Goal: Communication & Community: Answer question/provide support

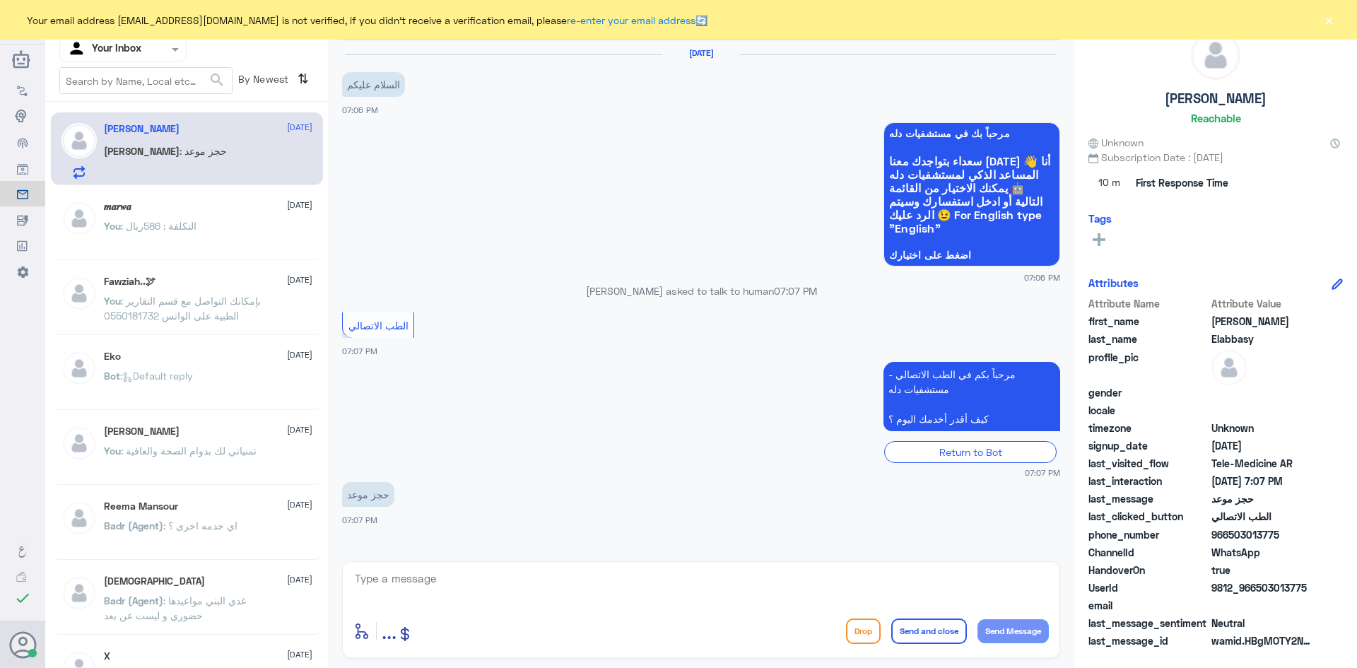
click at [616, 576] on textarea at bounding box center [700, 586] width 695 height 35
paste textarea "مرحبا معك [PERSON_NAME] من الطب الاتصالي"
type textarea "مرحبا معك [PERSON_NAME] من الطب الاتصالي"
click at [922, 623] on button "Send and close" at bounding box center [929, 630] width 76 height 25
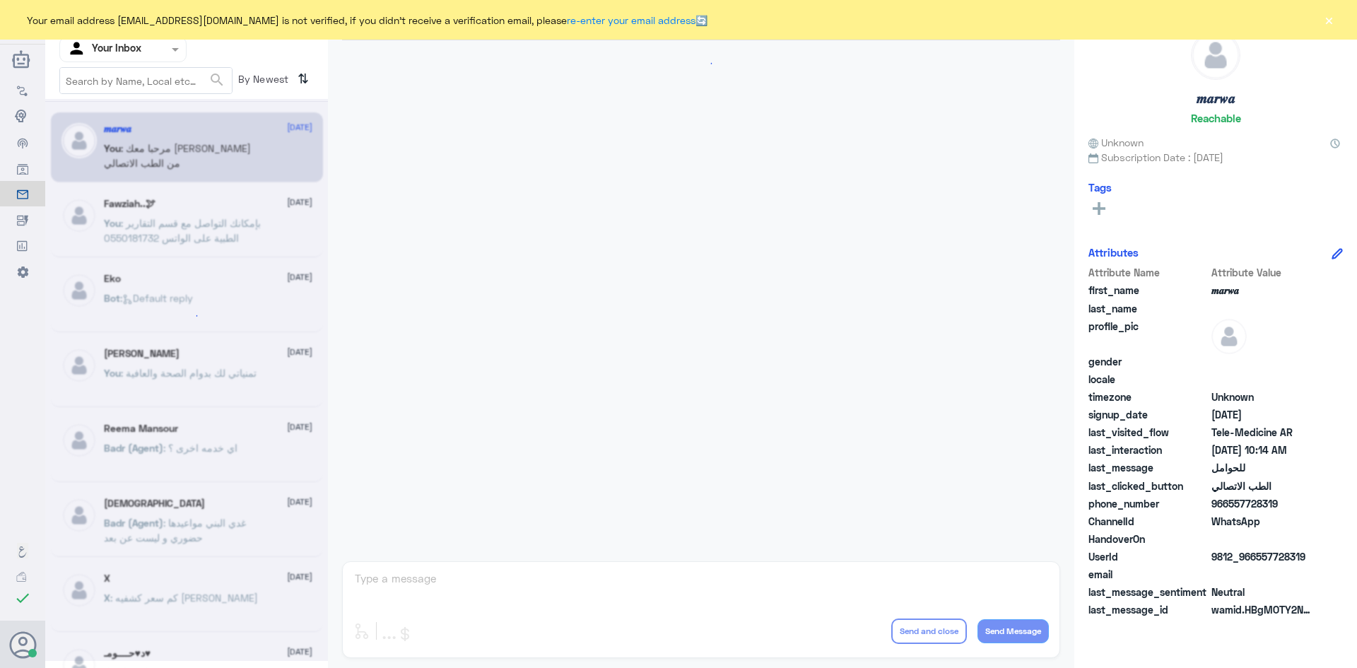
scroll to position [714, 0]
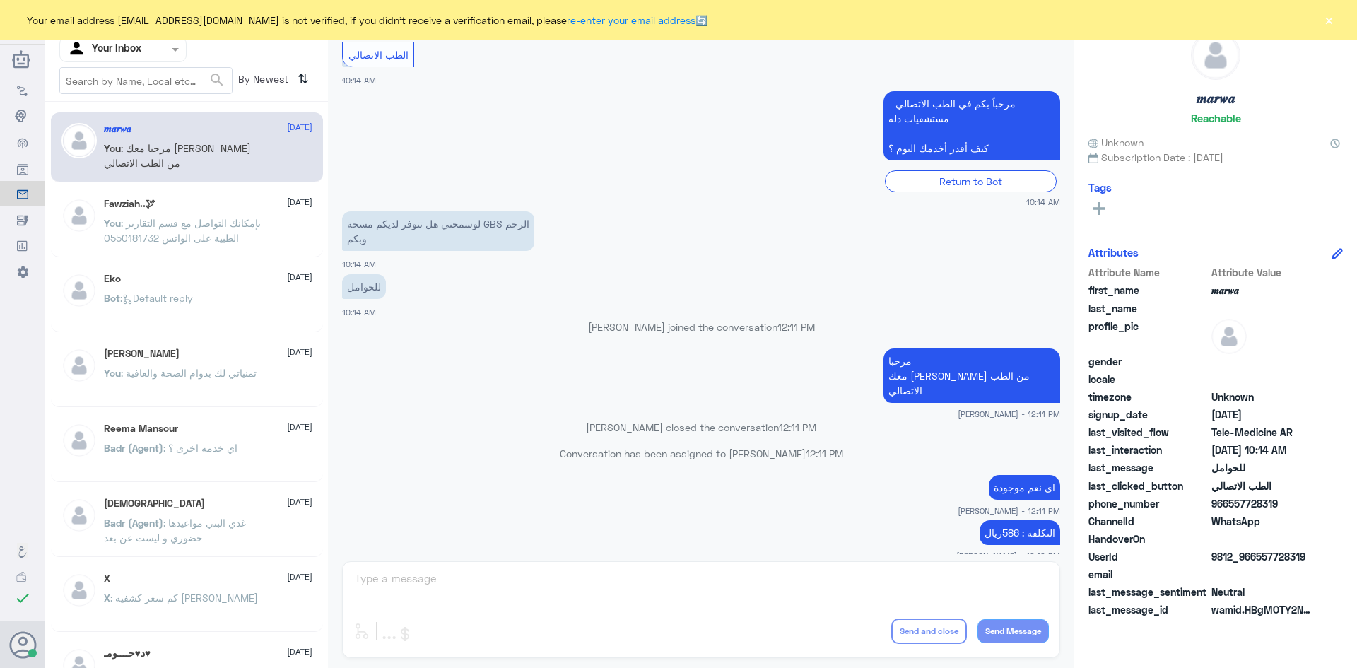
click at [1330, 16] on button "×" at bounding box center [1329, 20] width 14 height 14
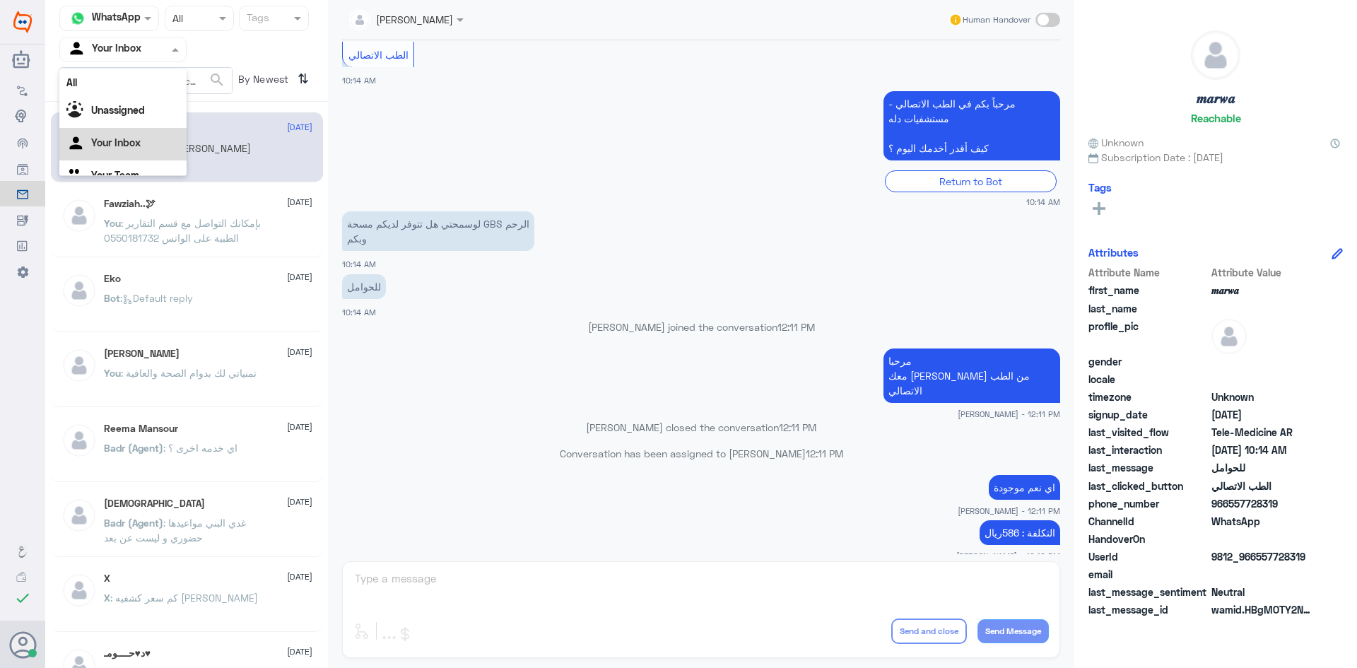
click at [171, 51] on span at bounding box center [177, 49] width 18 height 15
click at [149, 90] on div "Unassigned" at bounding box center [122, 94] width 127 height 33
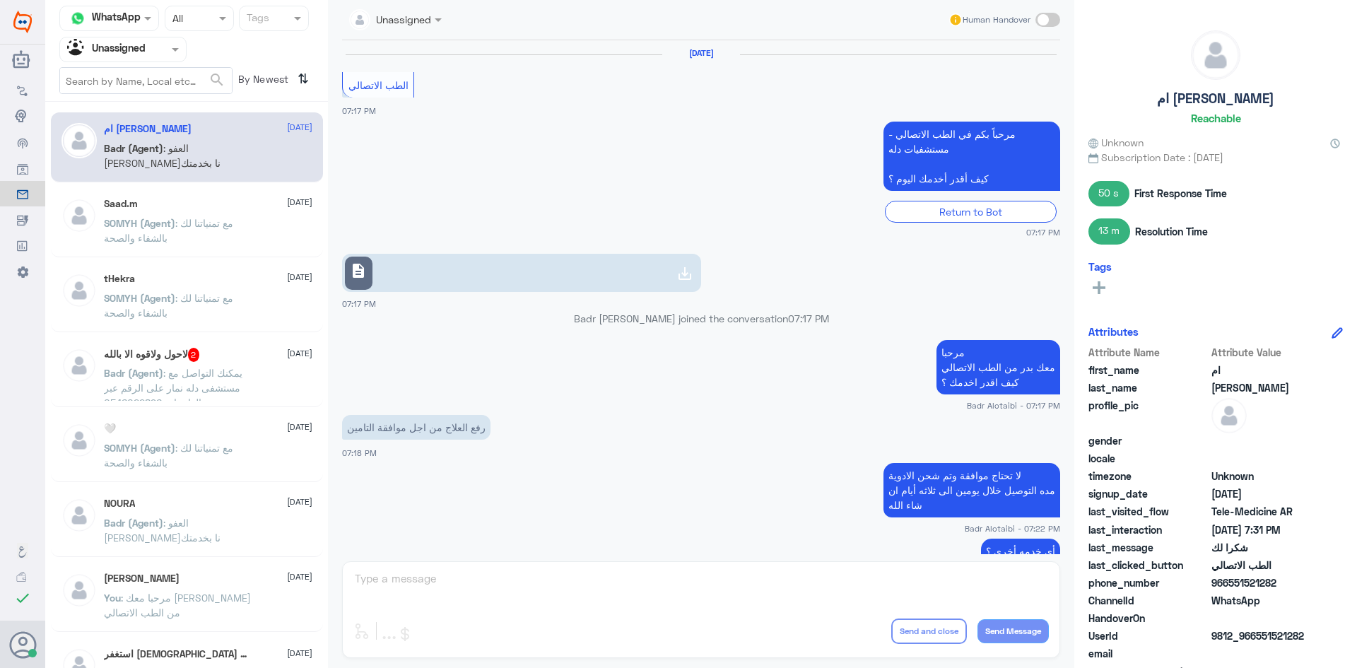
scroll to position [575, 0]
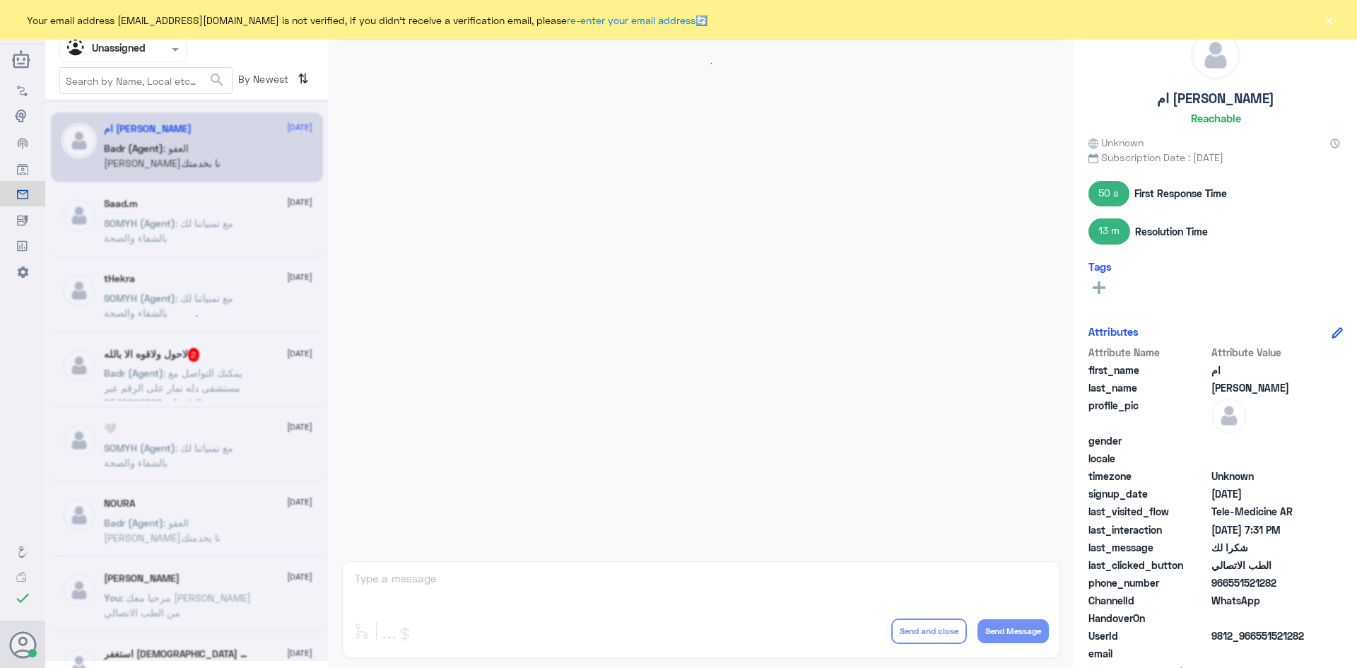
scroll to position [575, 0]
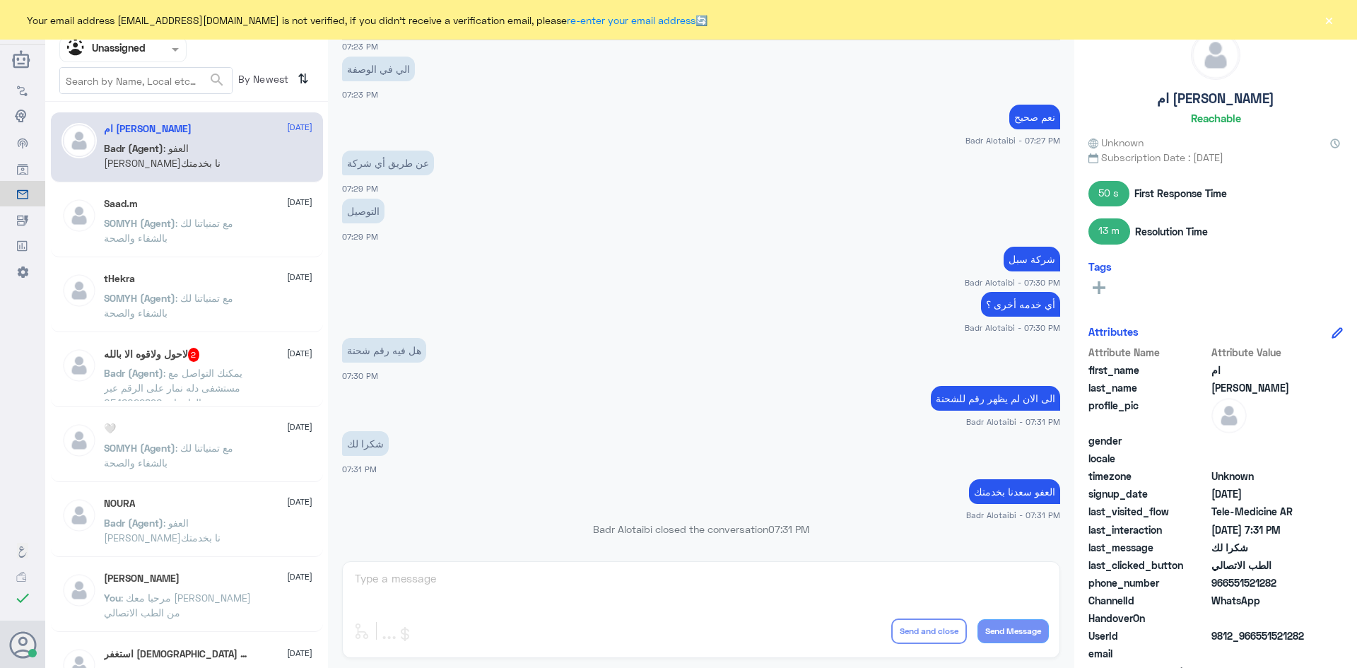
click at [269, 152] on div "Badr (Agent) : العفو سعدنا بخدمتك" at bounding box center [208, 160] width 208 height 32
click at [252, 222] on p "SOMYH (Agent) : مع تمنياتنا لك بالشفاء والصحة" at bounding box center [183, 233] width 159 height 35
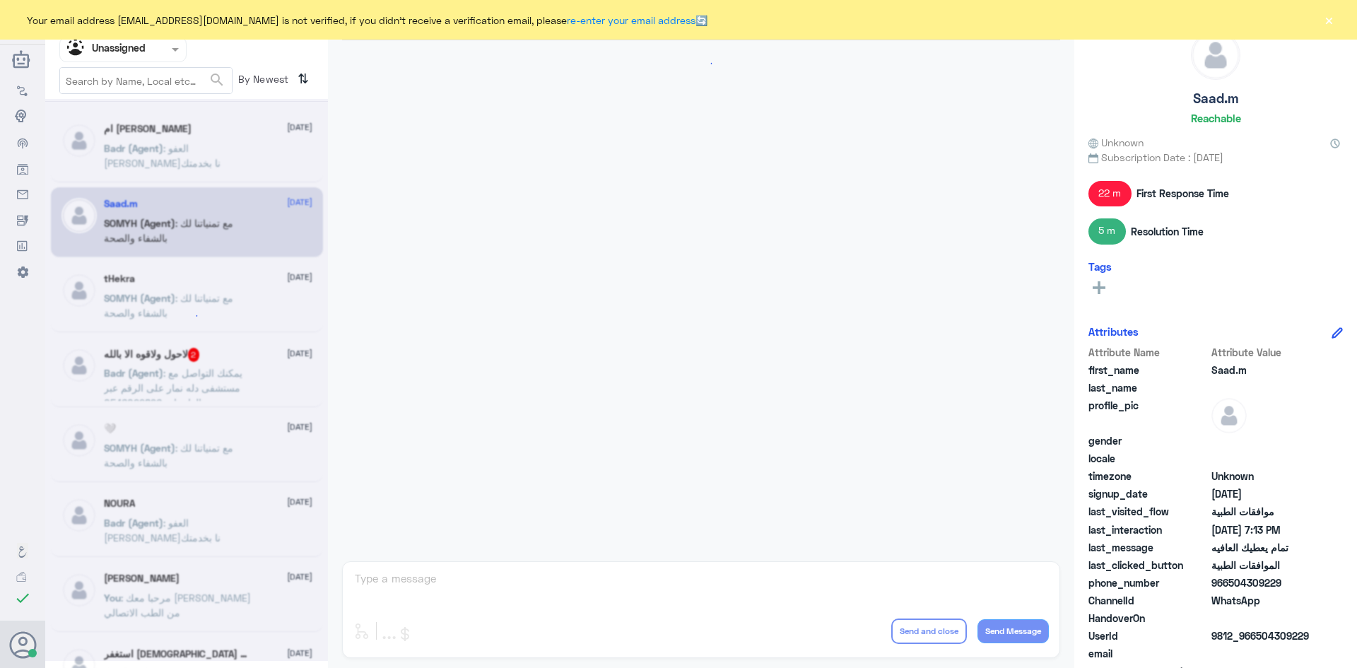
scroll to position [837, 0]
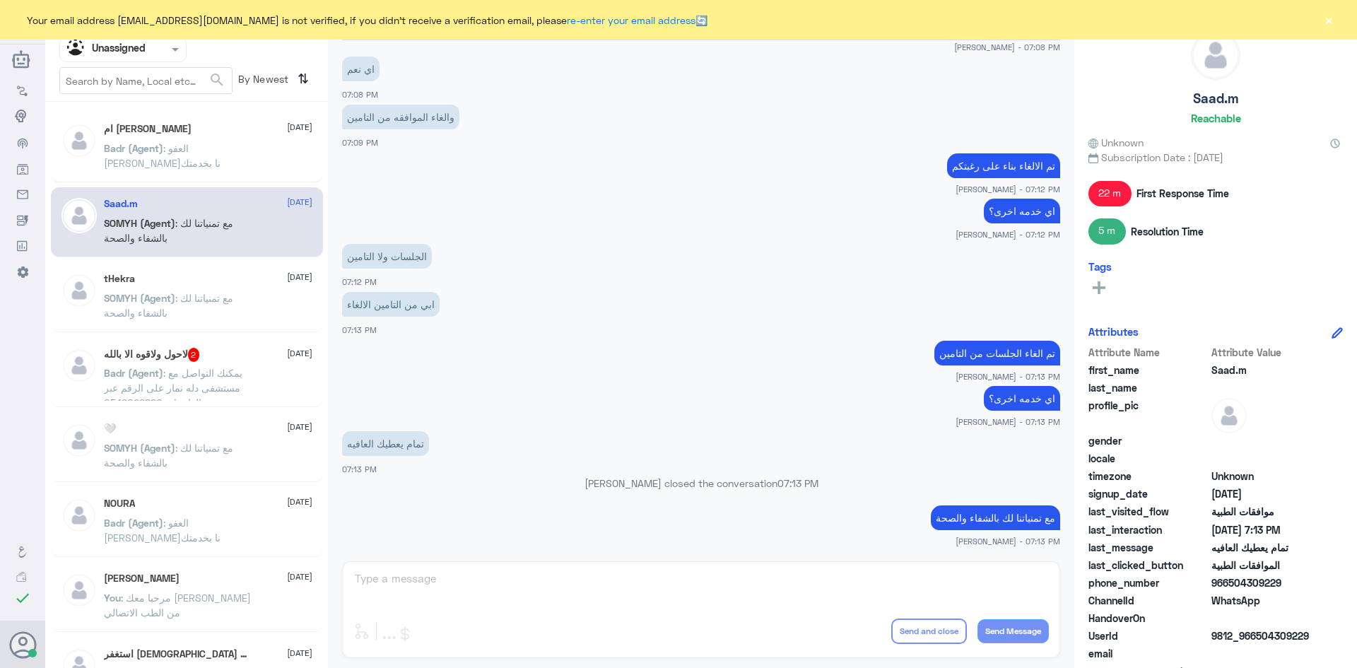
click at [268, 295] on div "SOMYH (Agent) : مع تمنياتنا لك بالشفاء والصحة" at bounding box center [208, 310] width 208 height 32
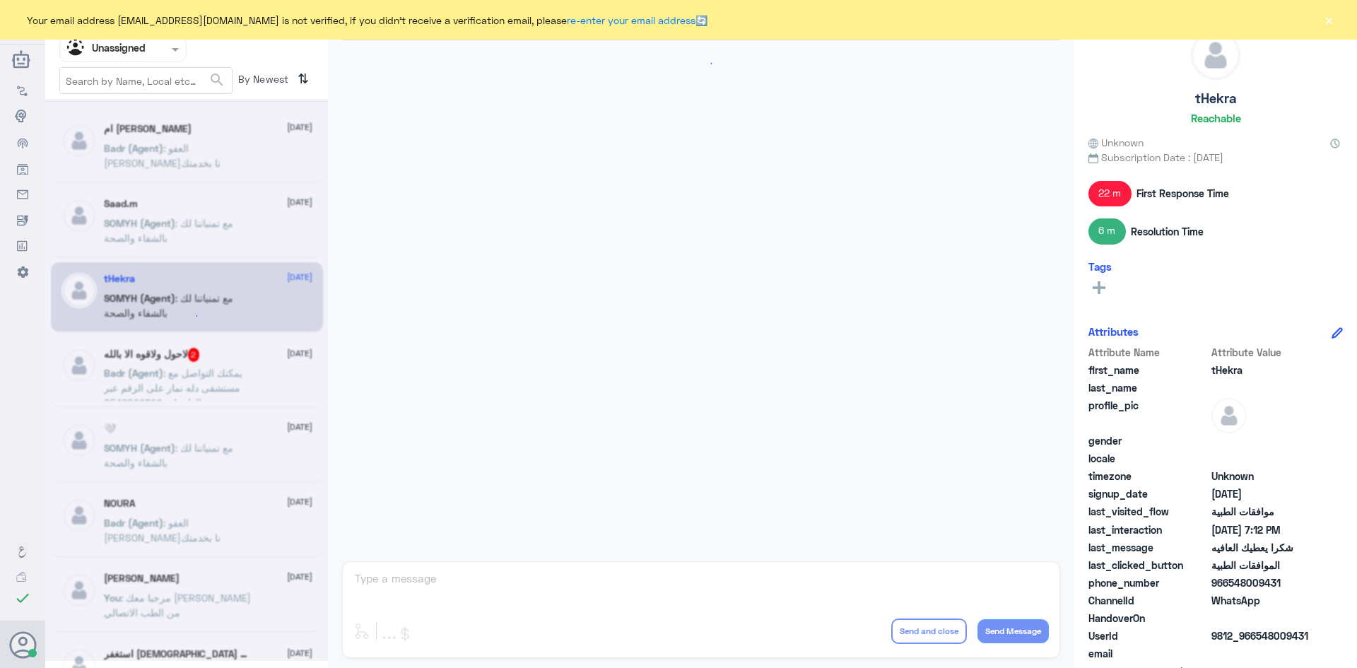
scroll to position [630, 0]
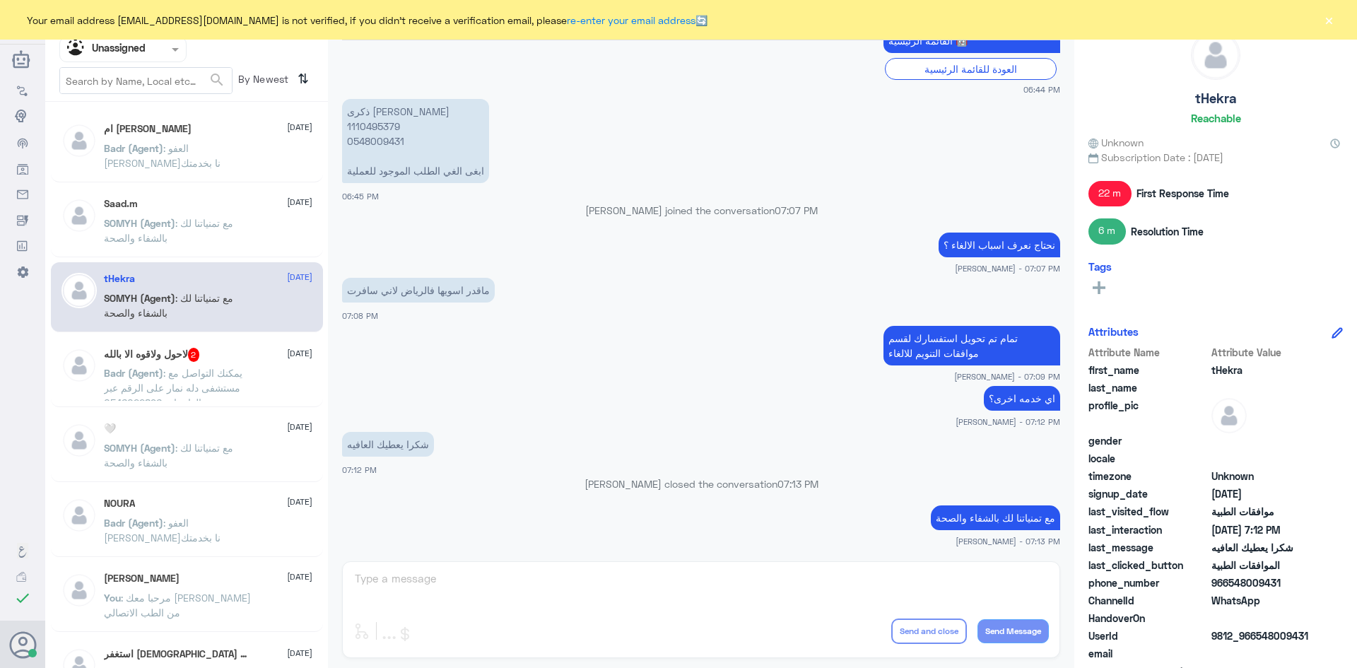
click at [263, 360] on div "لاحول ولاقوه الا ب[DEMOGRAPHIC_DATA] 2 [DATE]" at bounding box center [208, 355] width 208 height 14
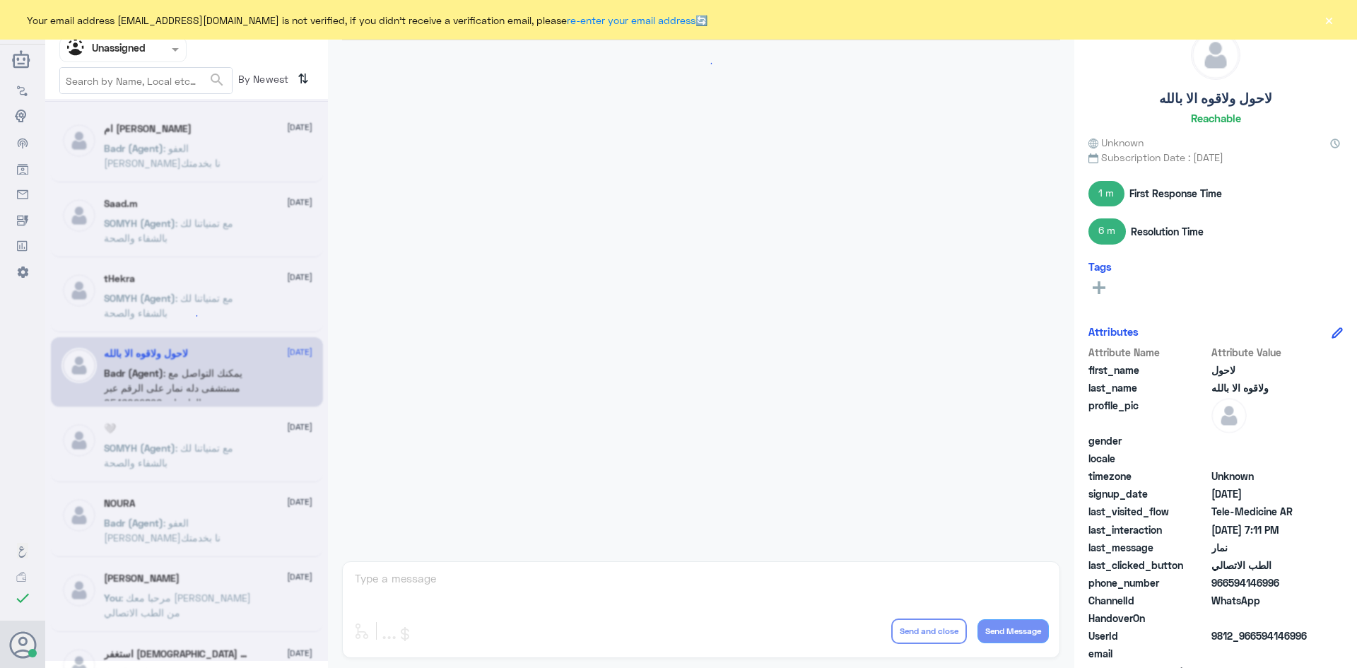
scroll to position [586, 0]
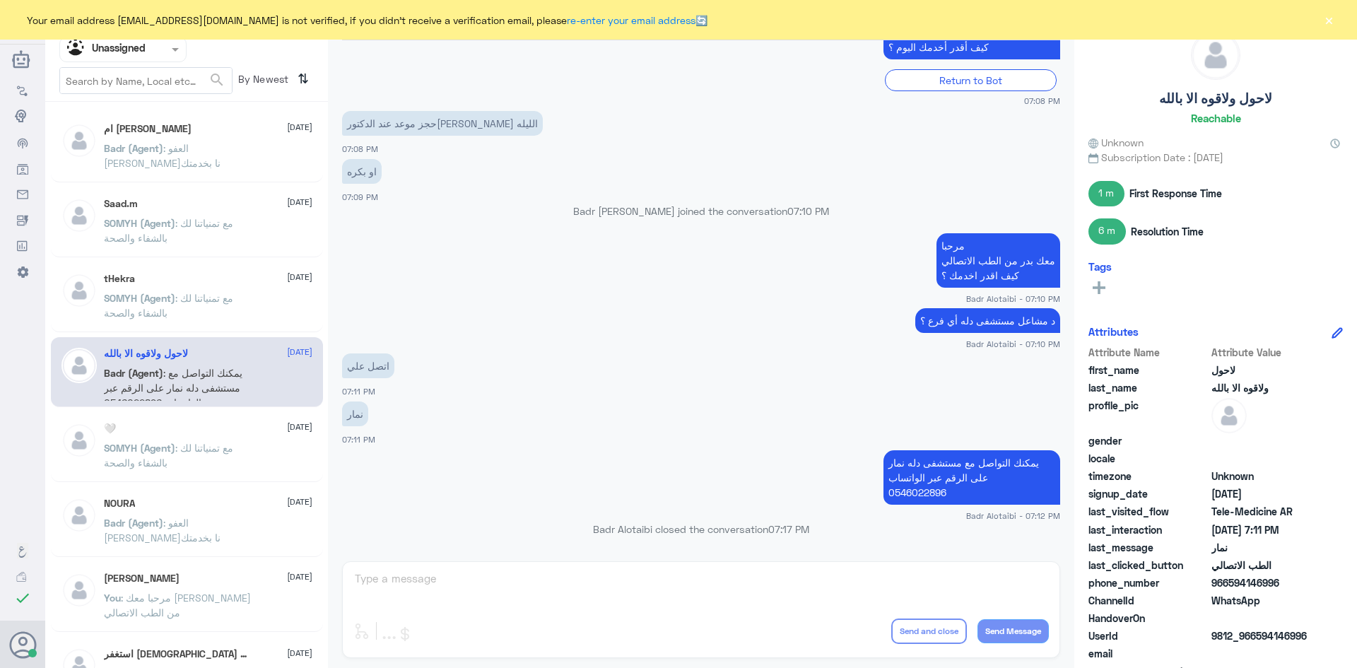
click at [287, 430] on span "[DATE]" at bounding box center [299, 426] width 25 height 13
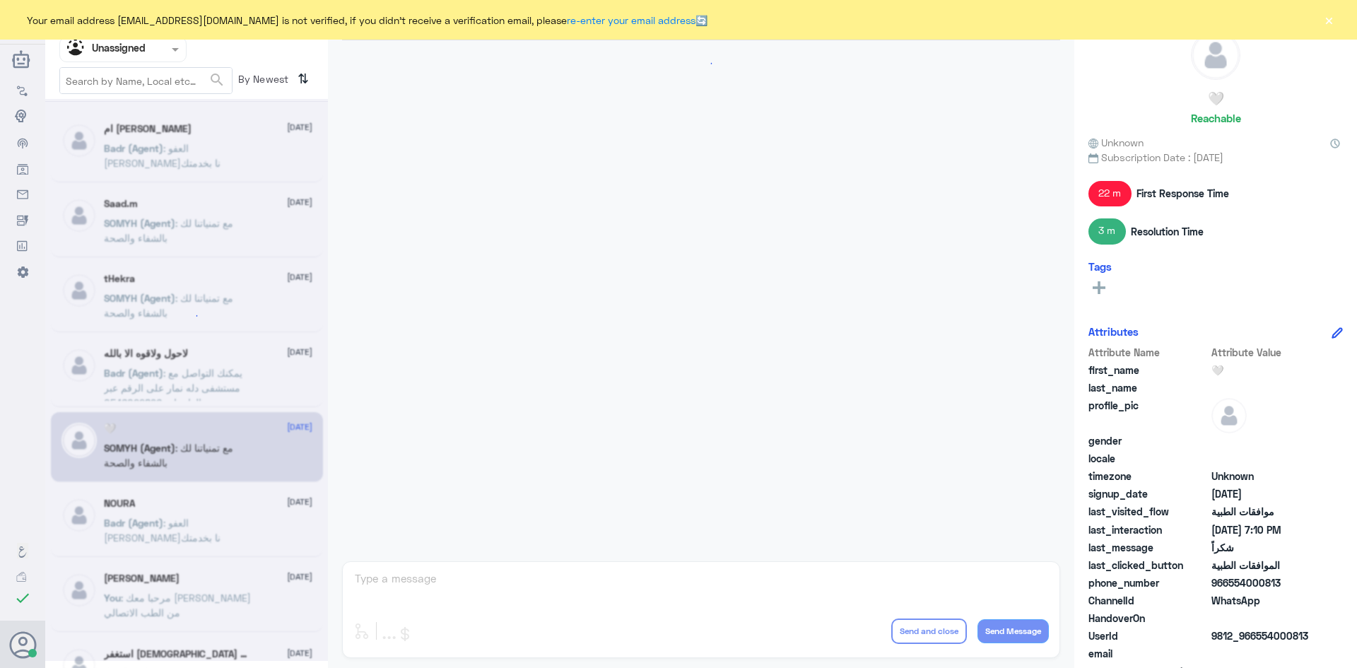
scroll to position [1035, 0]
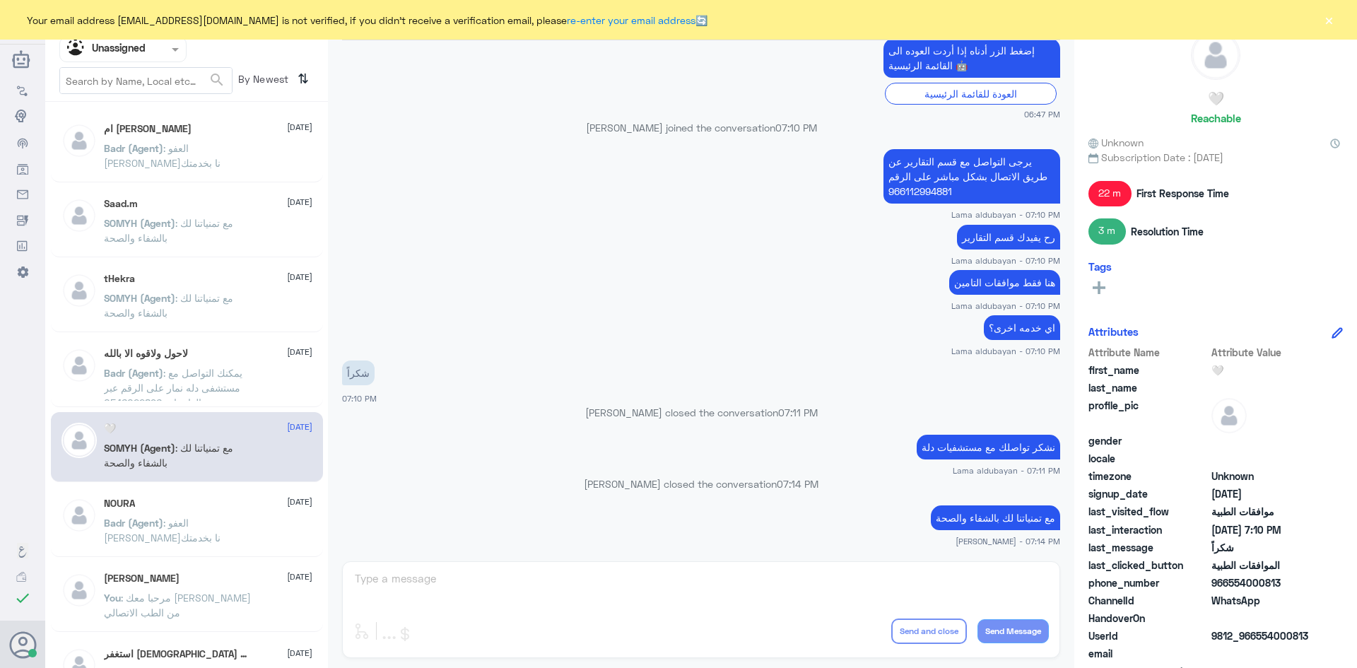
click at [287, 498] on span "[DATE]" at bounding box center [299, 501] width 25 height 13
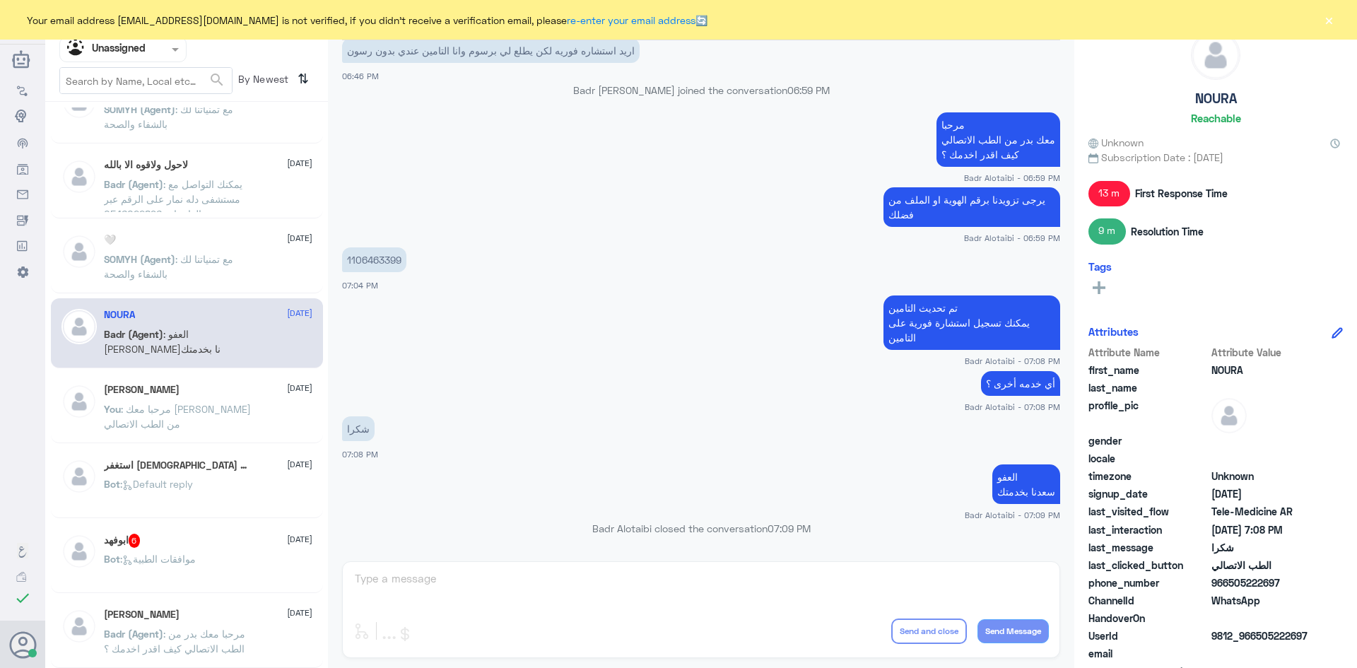
scroll to position [212, 0]
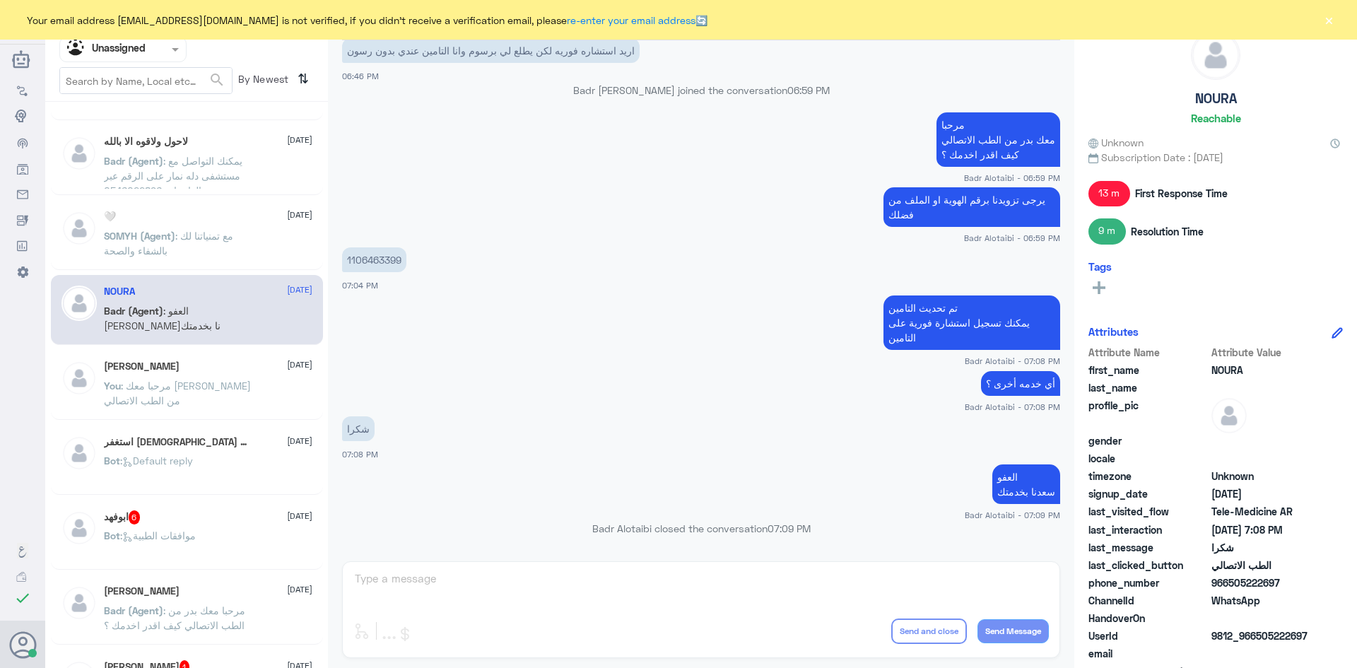
click at [248, 388] on span ": مرحبا معك [PERSON_NAME] من الطب الاتصالي" at bounding box center [177, 392] width 147 height 27
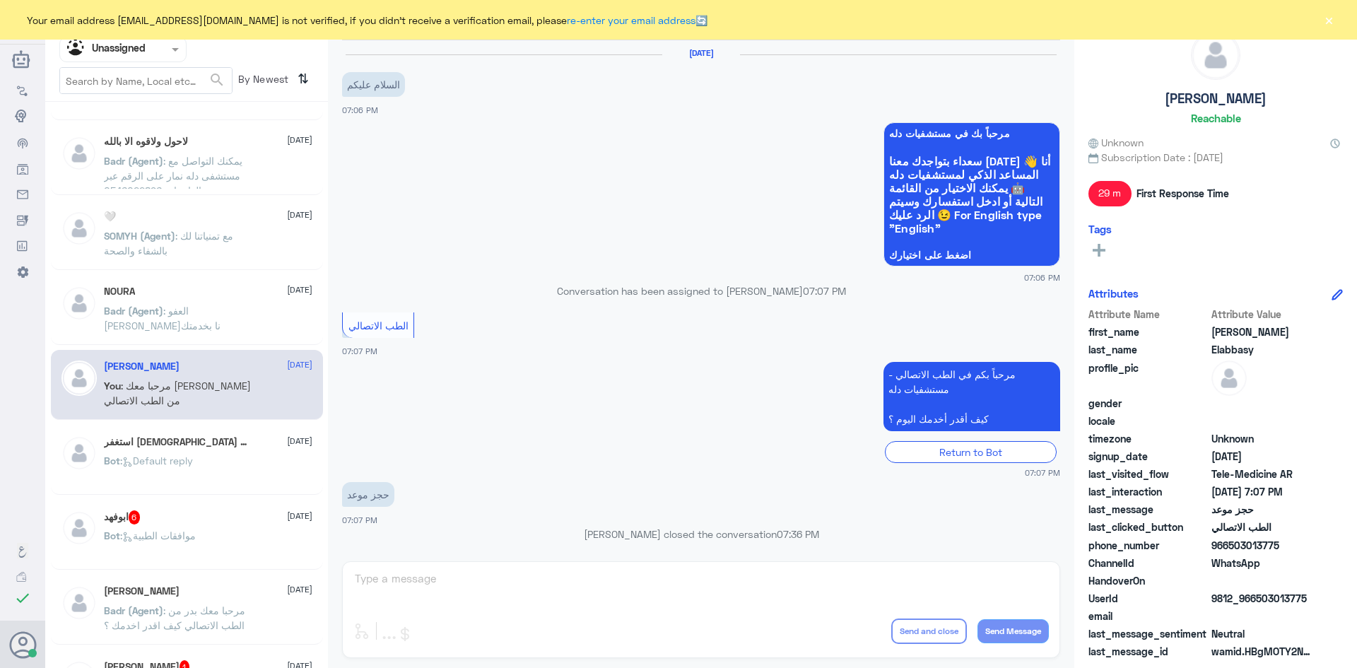
scroll to position [66, 0]
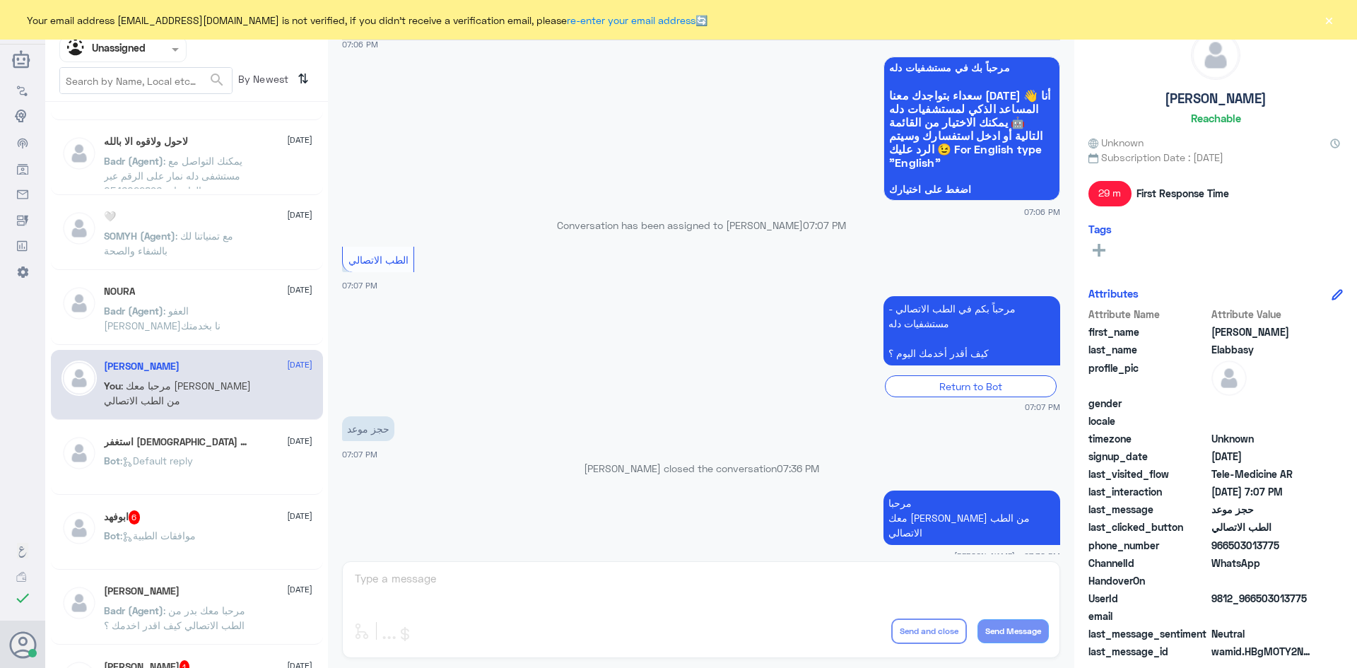
click at [1323, 22] on button "×" at bounding box center [1329, 20] width 14 height 14
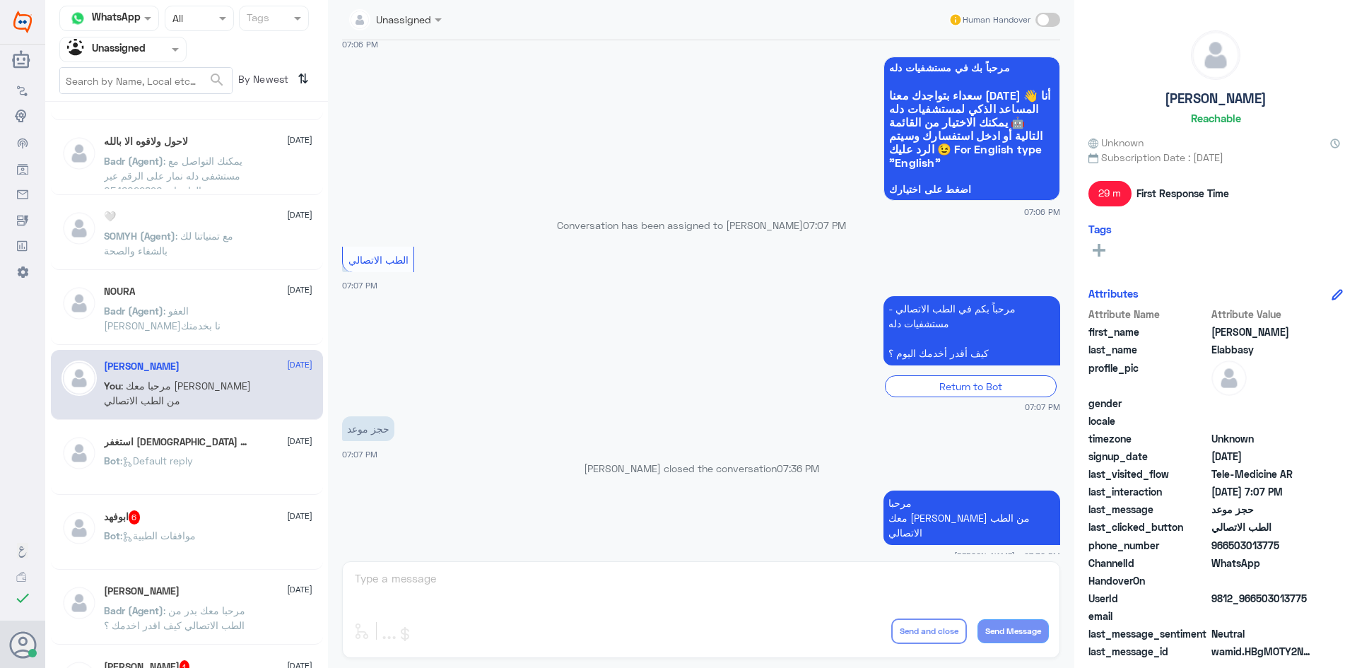
click at [1048, 18] on span at bounding box center [1047, 20] width 25 height 14
click at [0, 0] on input "checkbox" at bounding box center [0, 0] width 0 height 0
click at [823, 577] on textarea at bounding box center [700, 586] width 695 height 35
paste textarea "بإمكانك حجز موعد عن طريق التطبيق أو بالاتصال على الرقم الموحد 920012222"
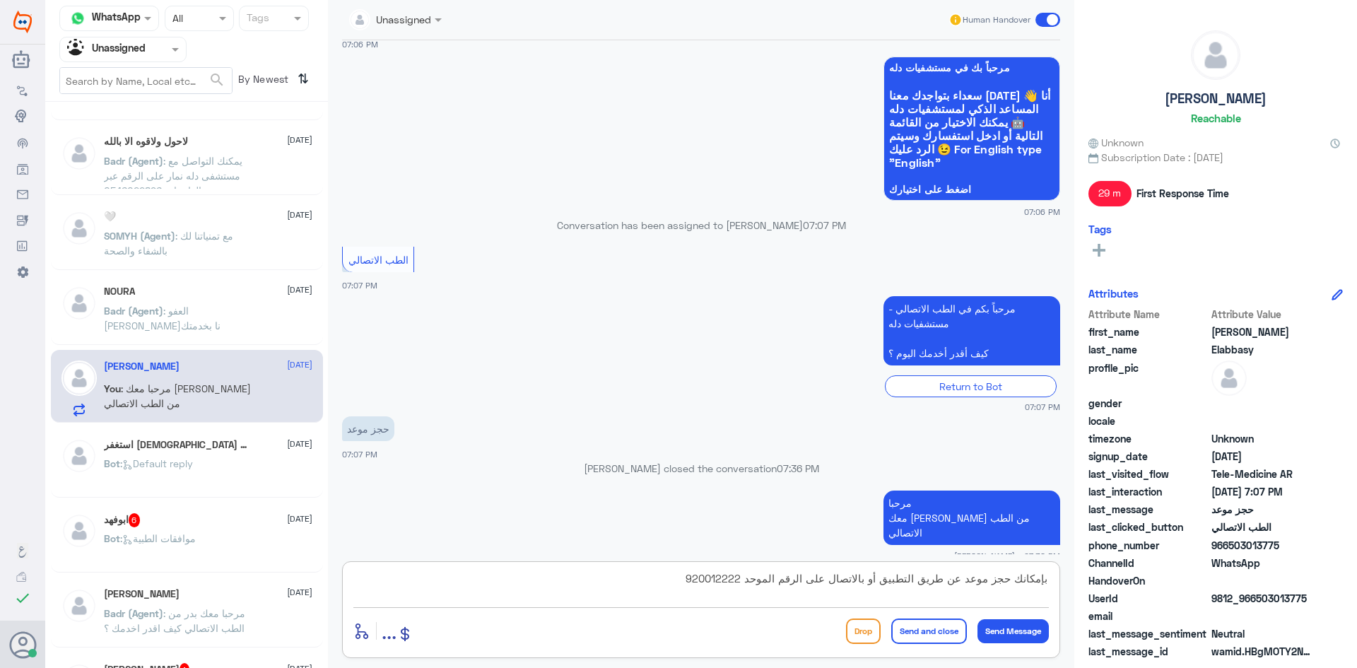
type textarea "بإمكانك حجز موعد عن طريق التطبيق أو بالاتصال على الرقم الموحد 920012222"
click at [932, 639] on button "Send and close" at bounding box center [929, 630] width 76 height 25
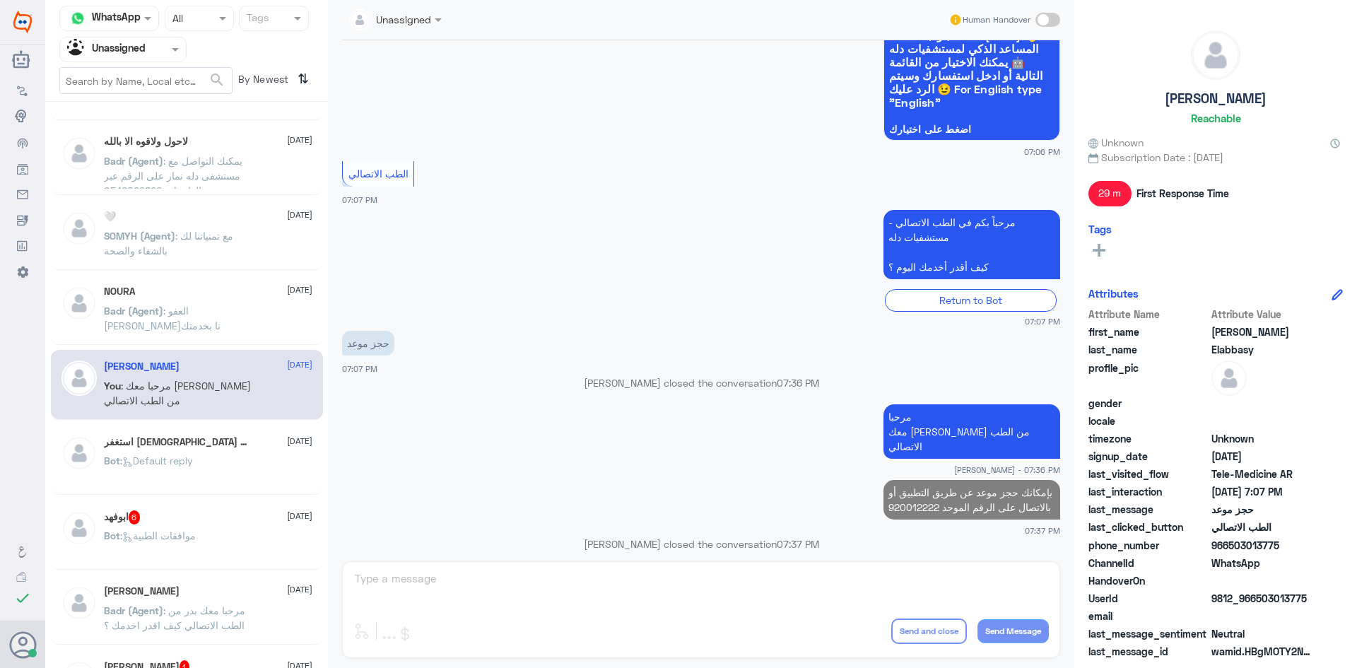
click at [193, 469] on p "Bot : Default reply" at bounding box center [148, 470] width 89 height 35
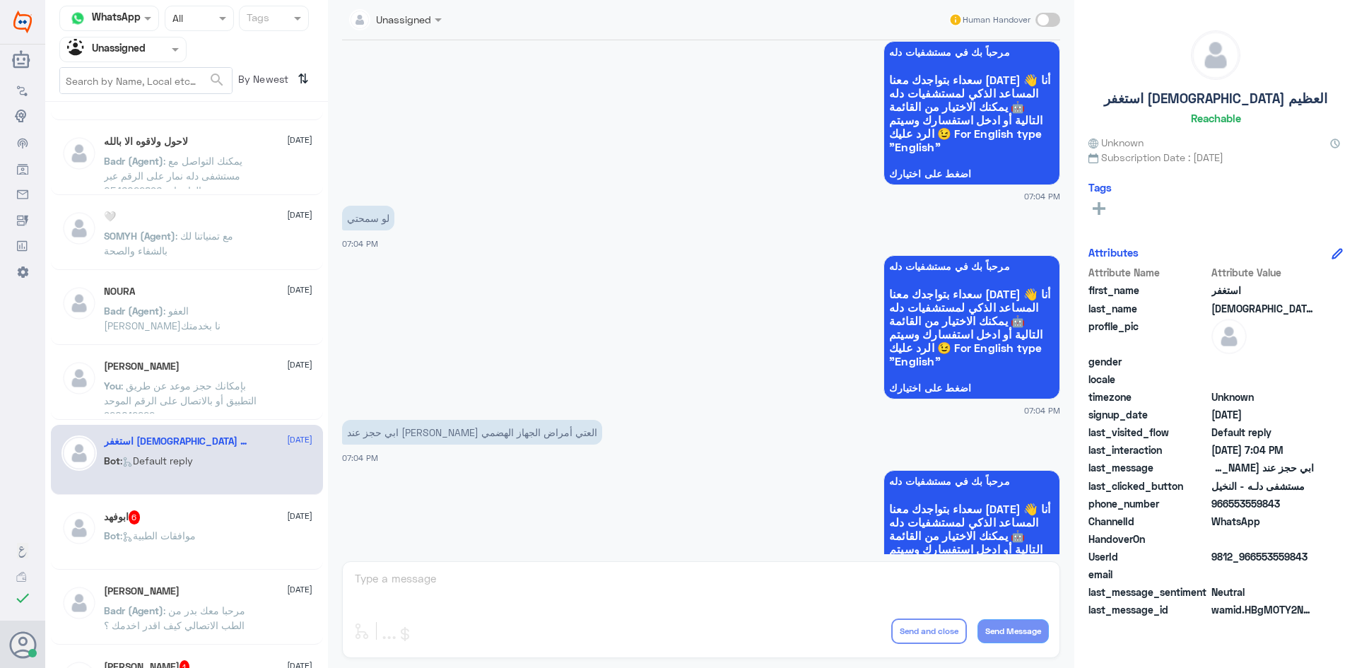
scroll to position [1476, 0]
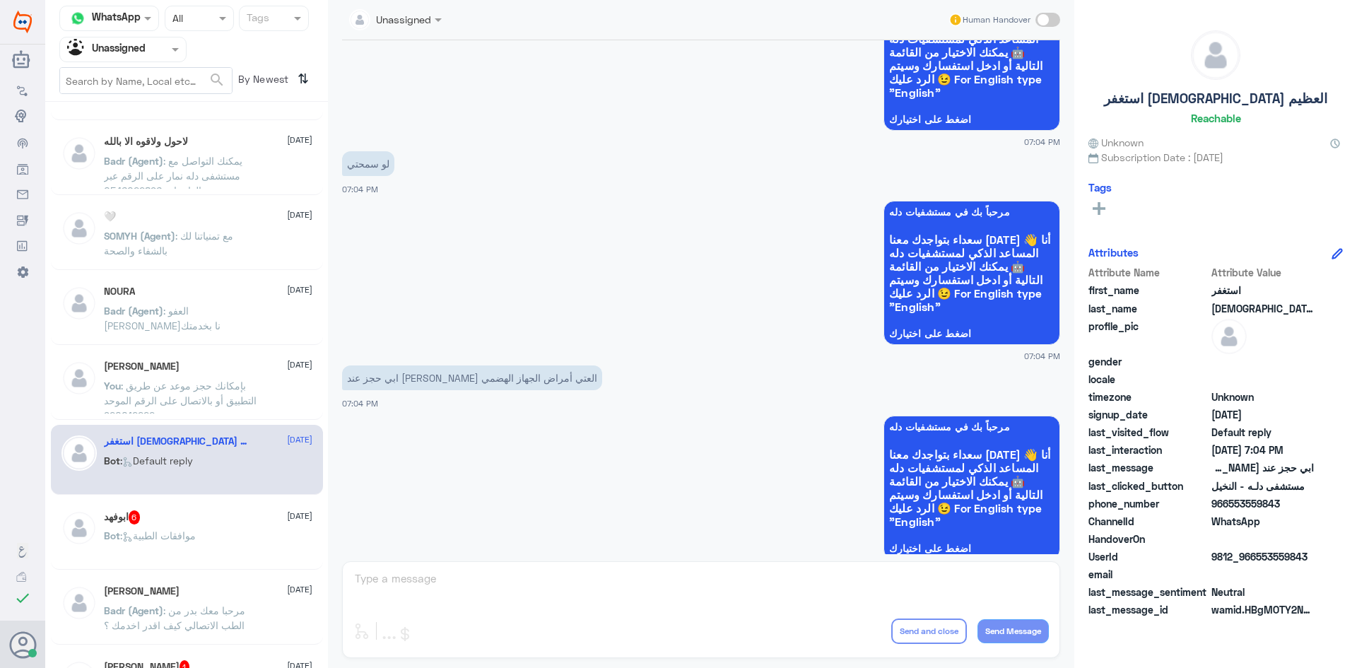
click at [1054, 19] on span at bounding box center [1047, 20] width 25 height 14
click at [0, 0] on input "checkbox" at bounding box center [0, 0] width 0 height 0
click at [684, 570] on textarea at bounding box center [700, 586] width 695 height 35
paste textarea "مرحبا معك [PERSON_NAME] من الطب الاتصالي"
type textarea "مرحبا معك [PERSON_NAME] من الطب الاتصالي"
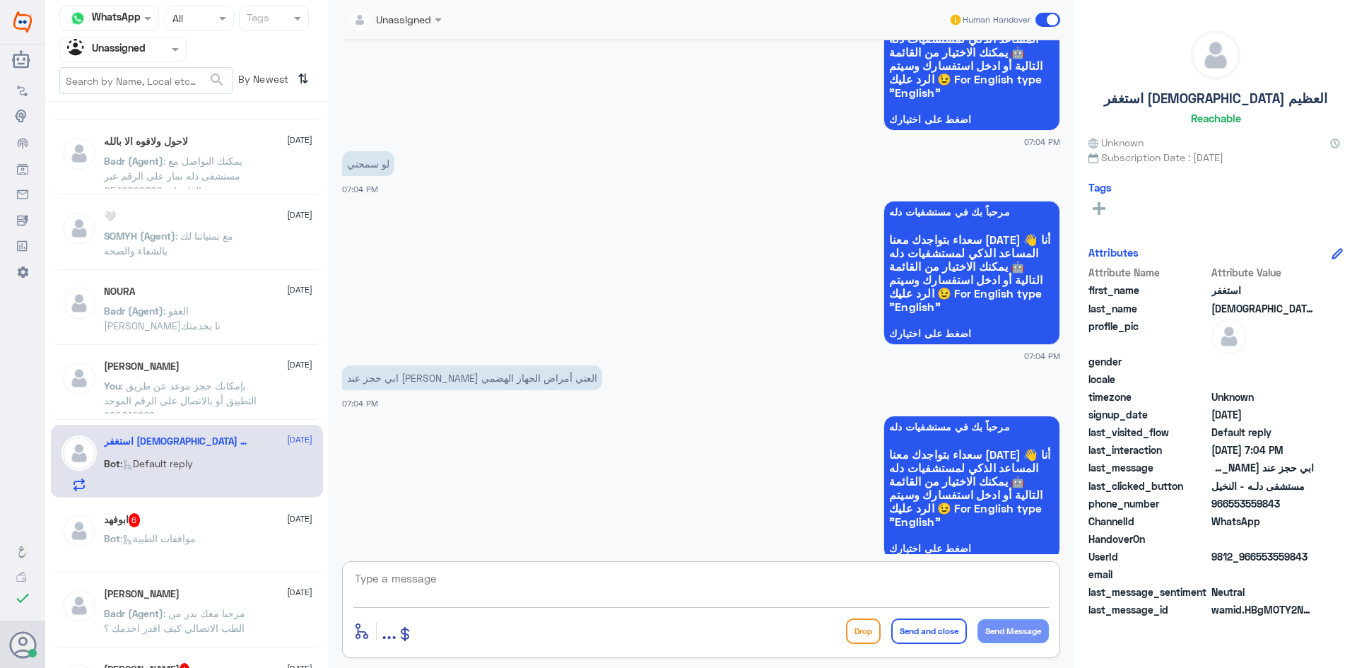
scroll to position [1536, 0]
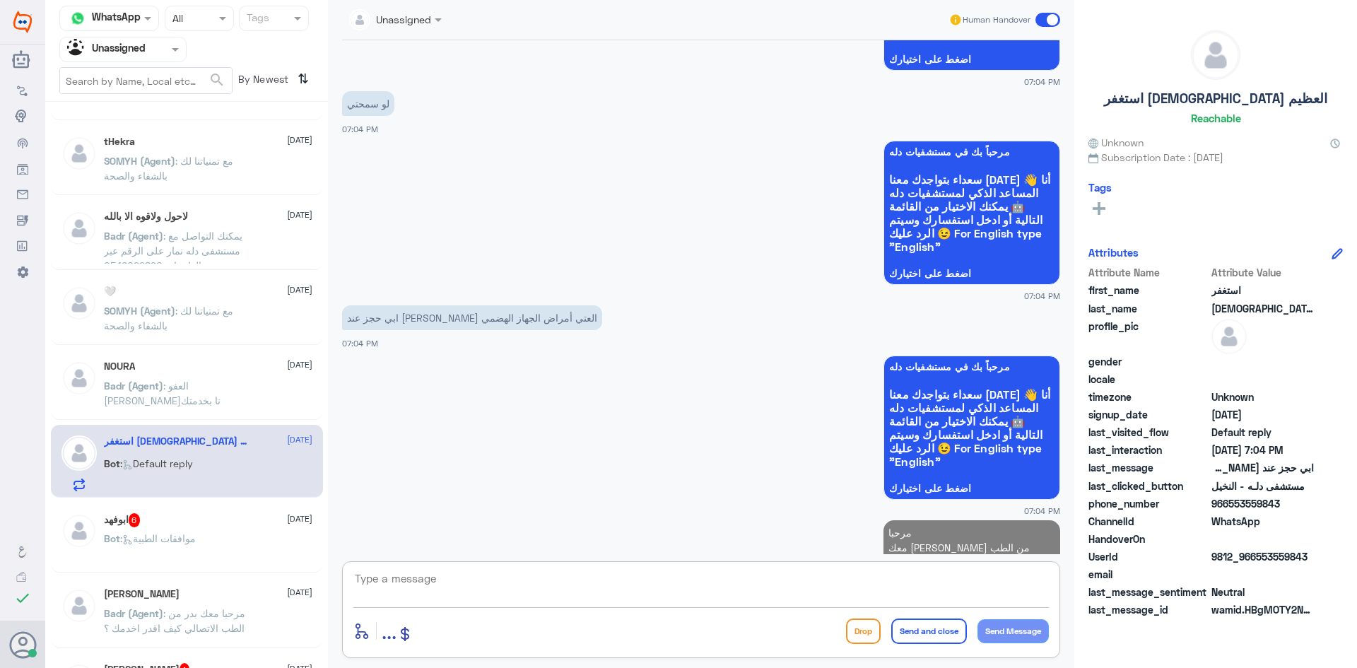
click at [901, 596] on textarea at bounding box center [700, 586] width 695 height 35
click at [172, 49] on span at bounding box center [175, 50] width 7 height 5
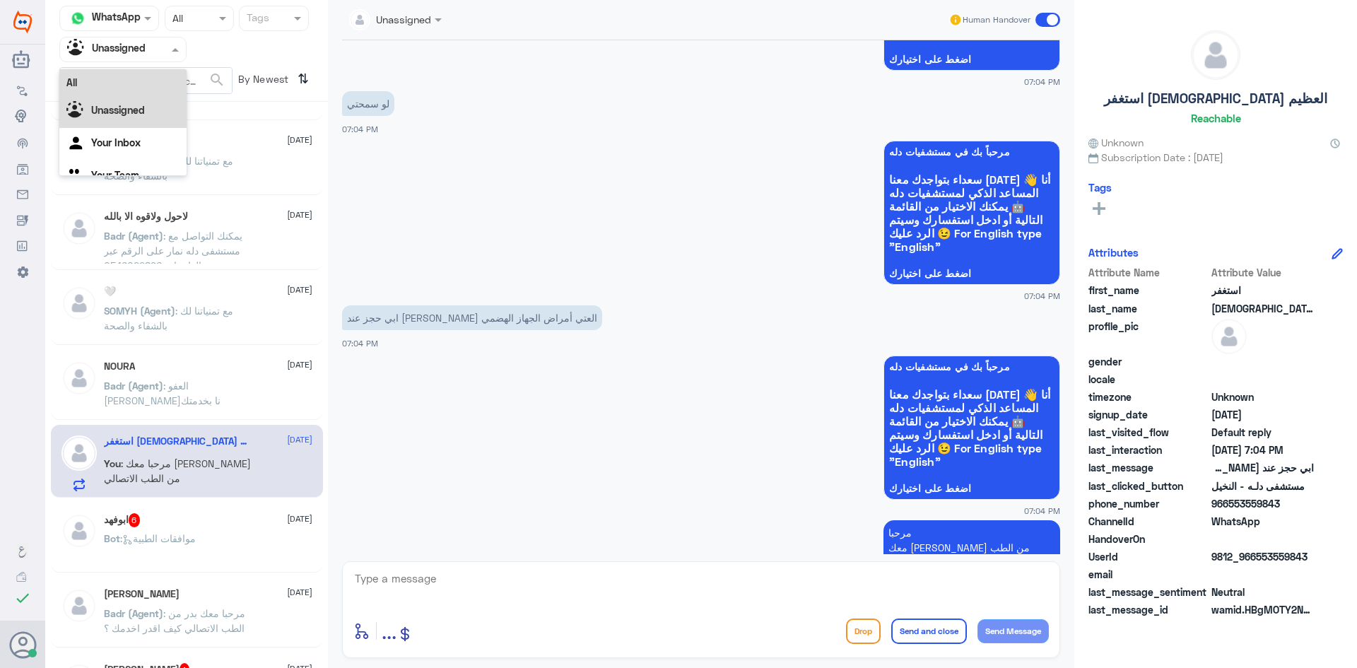
click at [149, 86] on div "All" at bounding box center [122, 82] width 127 height 26
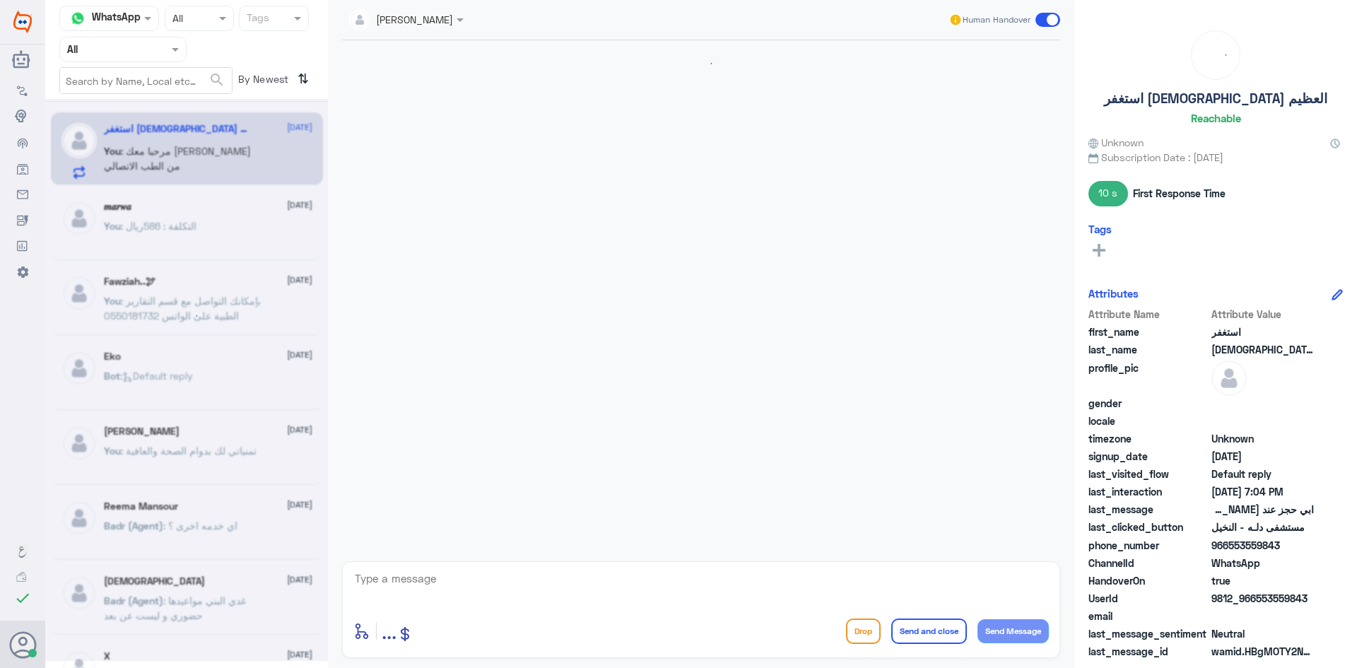
scroll to position [1383, 0]
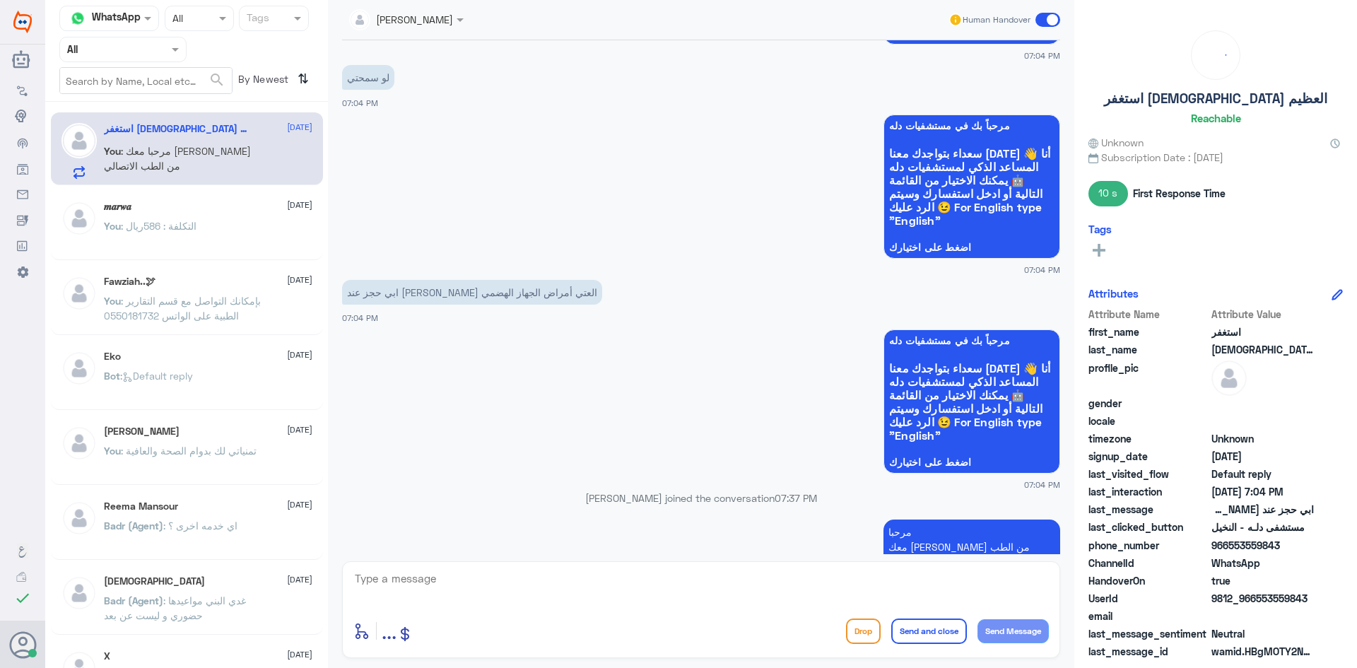
click at [725, 593] on textarea at bounding box center [700, 586] width 695 height 35
paste textarea "بإمكانك حجز موعد عن طريق التطبيق أو بالاتصال على الرقم الموحد 920012222"
type textarea "بإمكانك حجز موعد عن طريق التطبيق أو بالاتصال على الرقم الموحد 920012222"
click at [924, 623] on button "Send and close" at bounding box center [929, 630] width 76 height 25
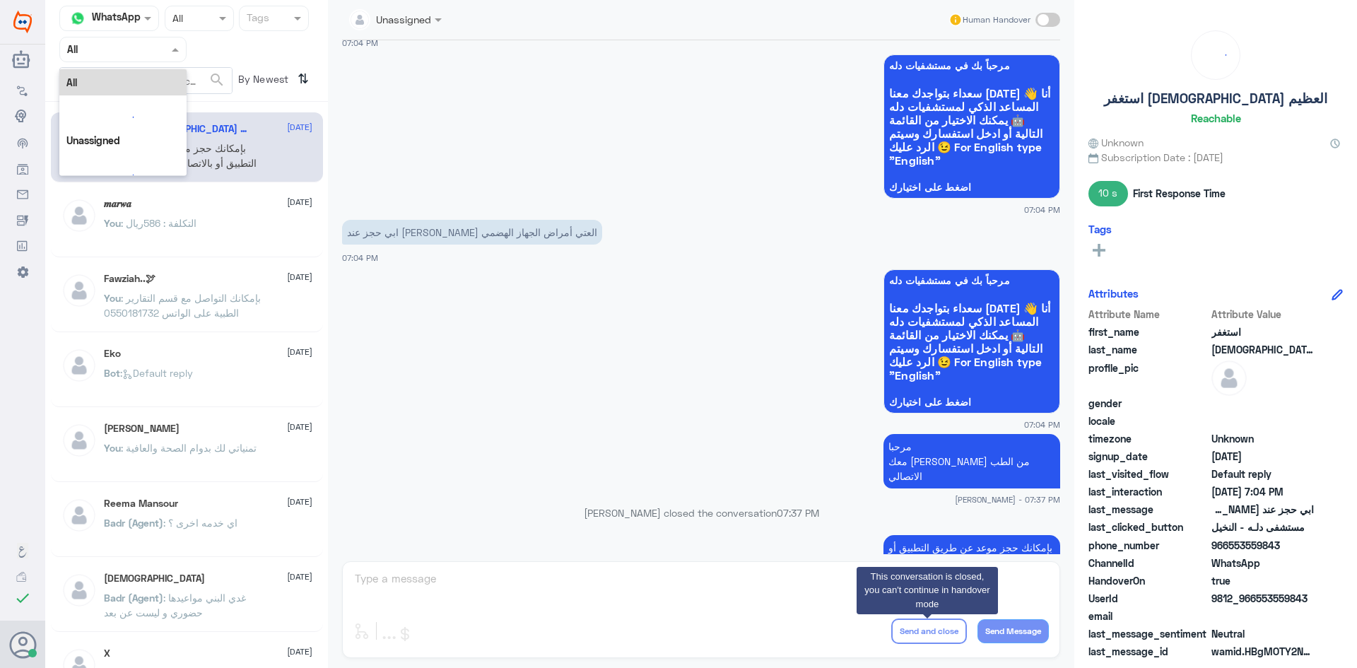
click at [170, 47] on span at bounding box center [177, 49] width 18 height 15
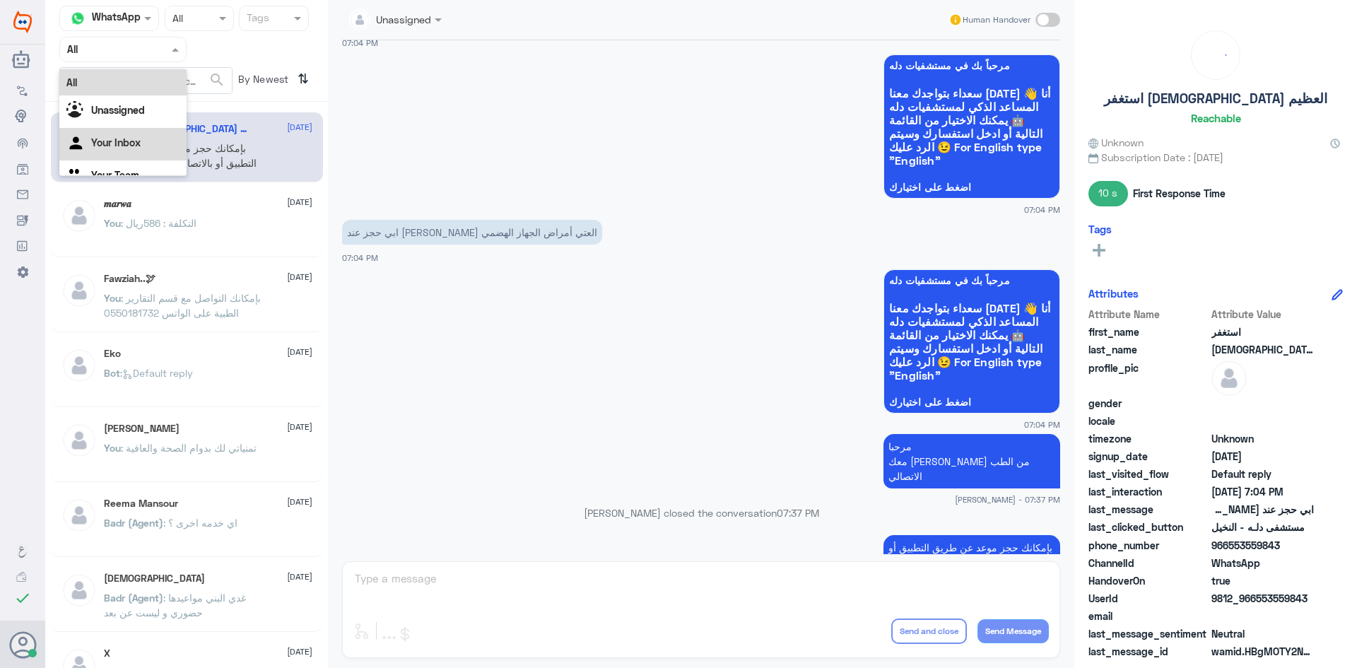
click at [149, 148] on div "Your Inbox" at bounding box center [122, 144] width 127 height 33
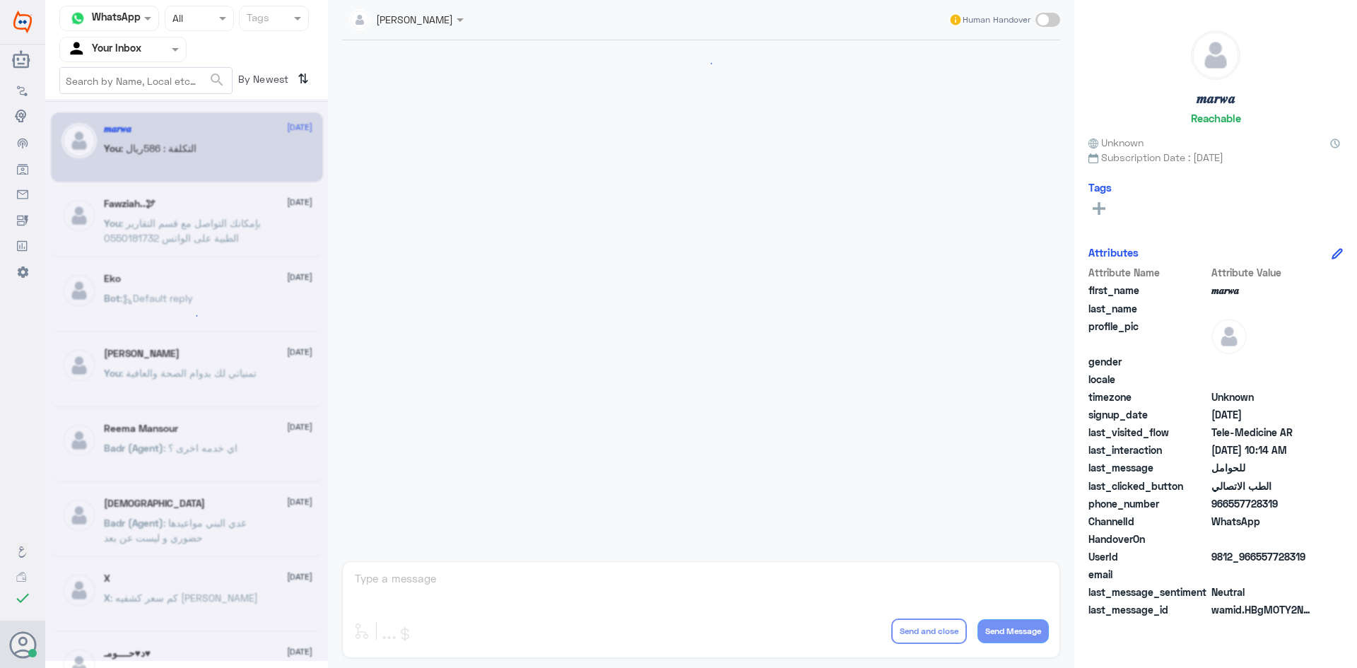
scroll to position [714, 0]
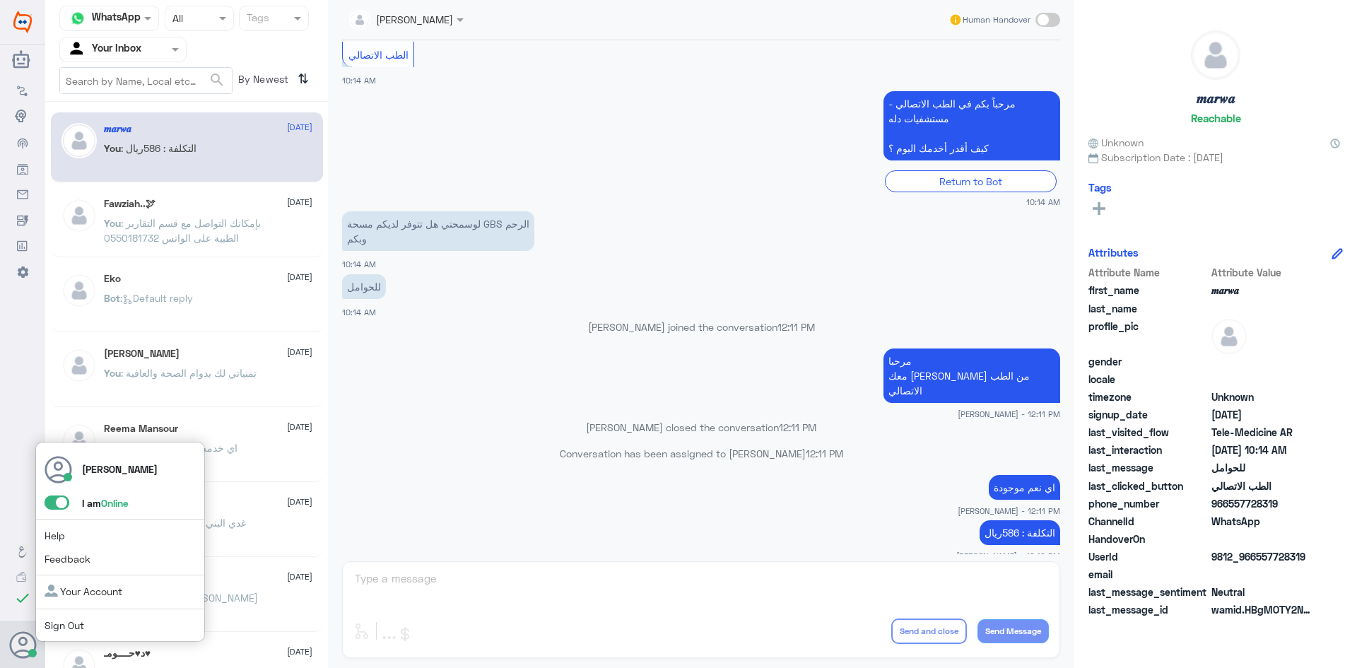
click at [52, 502] on span at bounding box center [57, 502] width 25 height 14
click at [0, 0] on input "checkbox" at bounding box center [0, 0] width 0 height 0
